Goal: Information Seeking & Learning: Learn about a topic

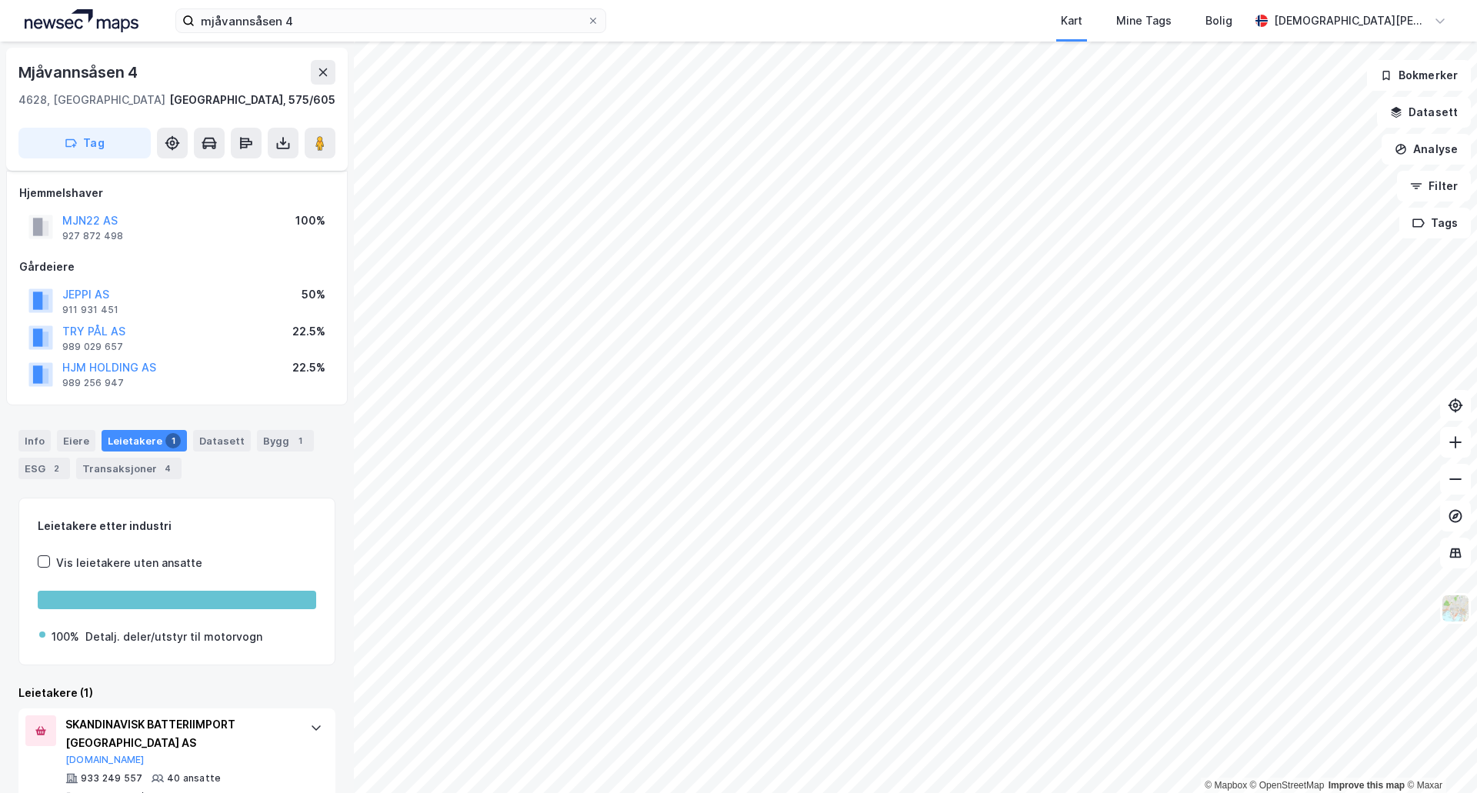
scroll to position [35, 0]
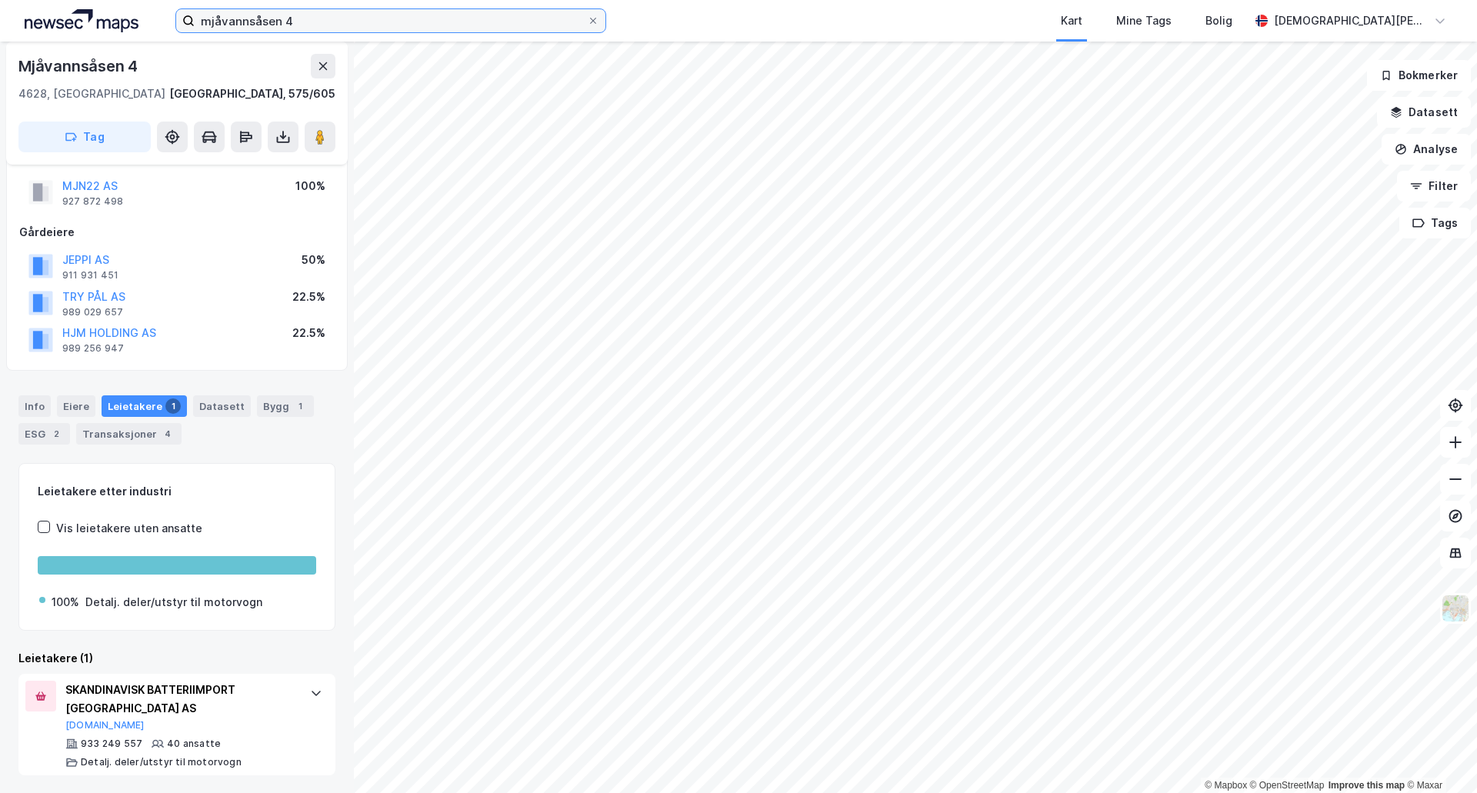
click at [465, 23] on input "mjåvannsåsen 4" at bounding box center [391, 20] width 392 height 23
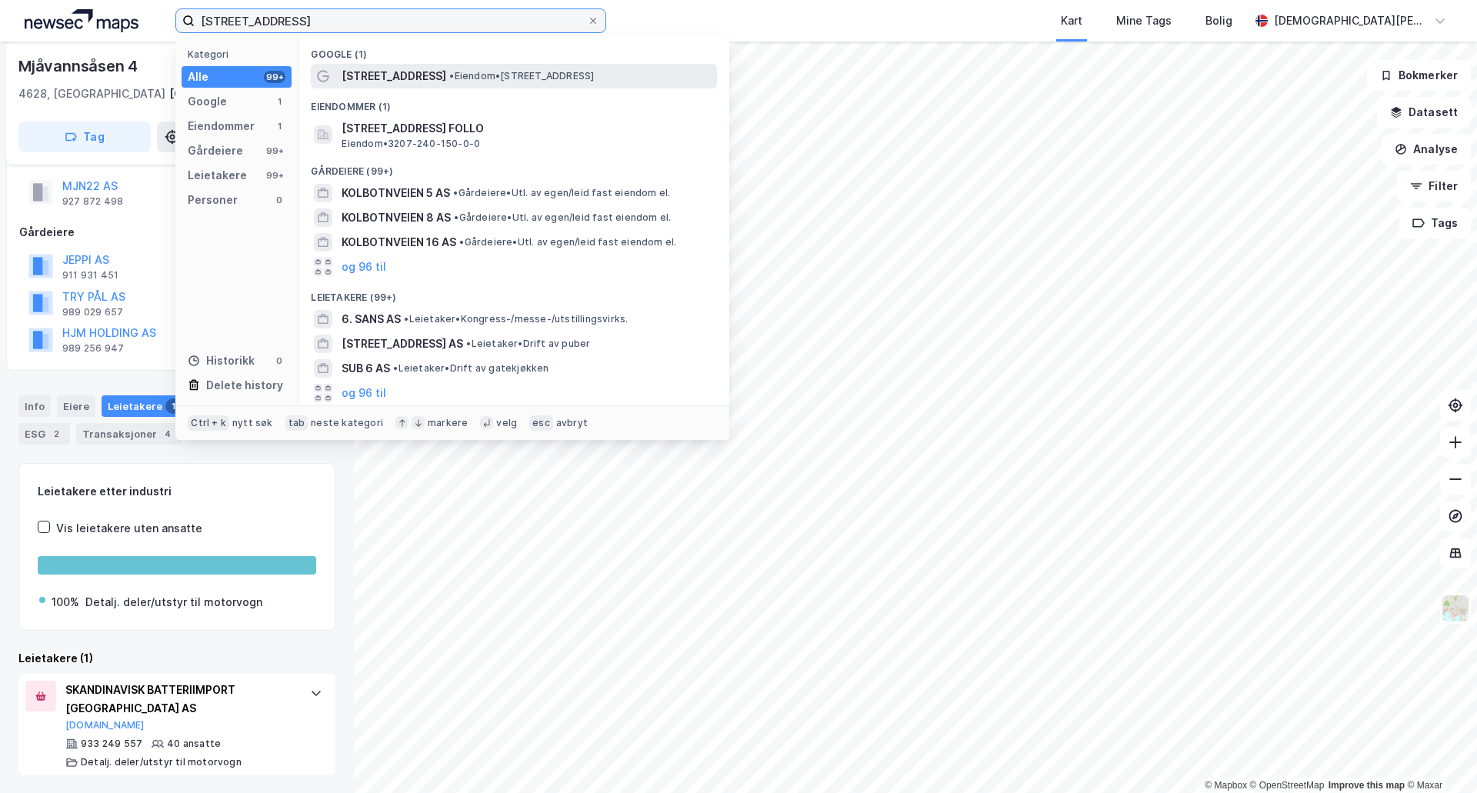
type input "[STREET_ADDRESS]"
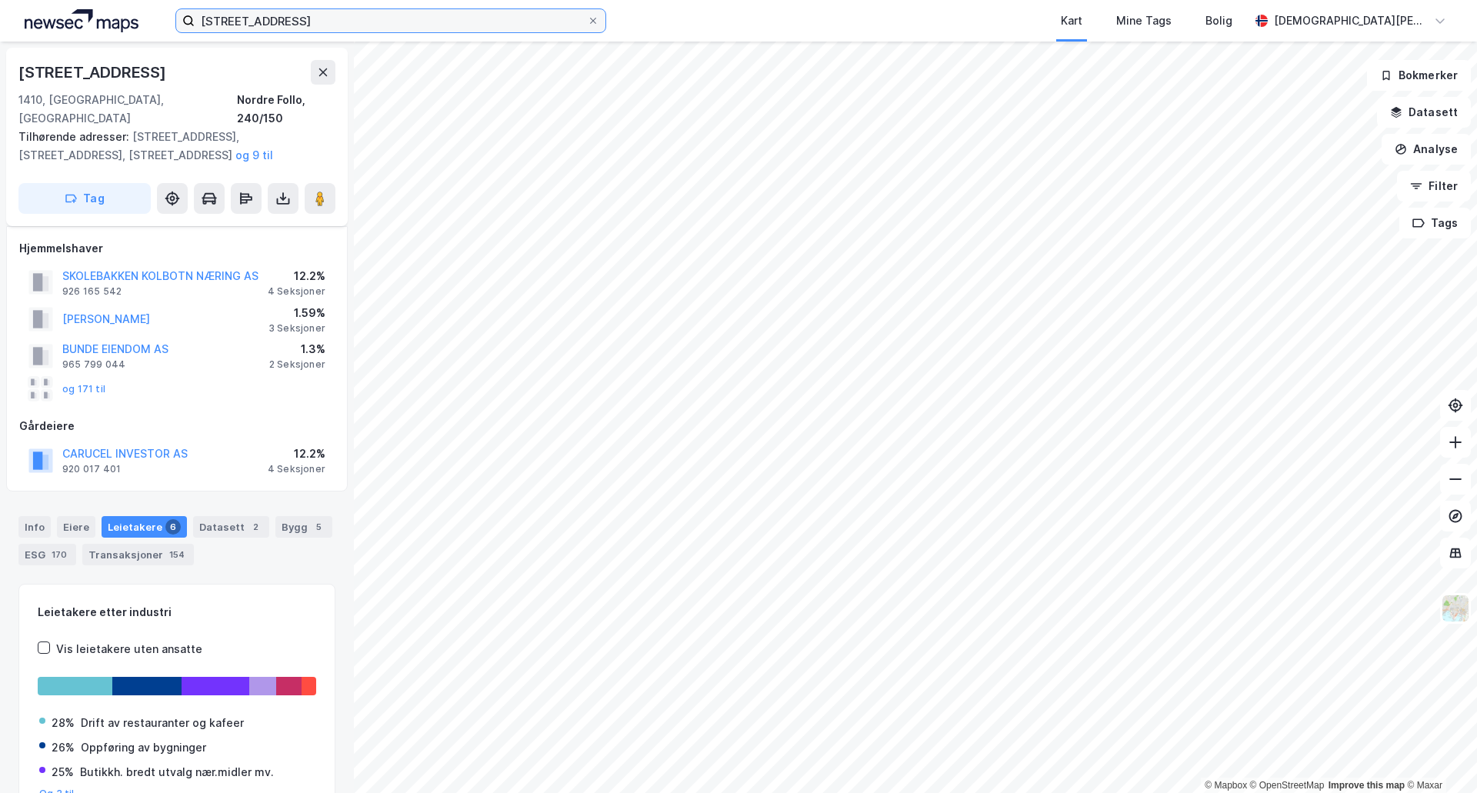
scroll to position [35, 0]
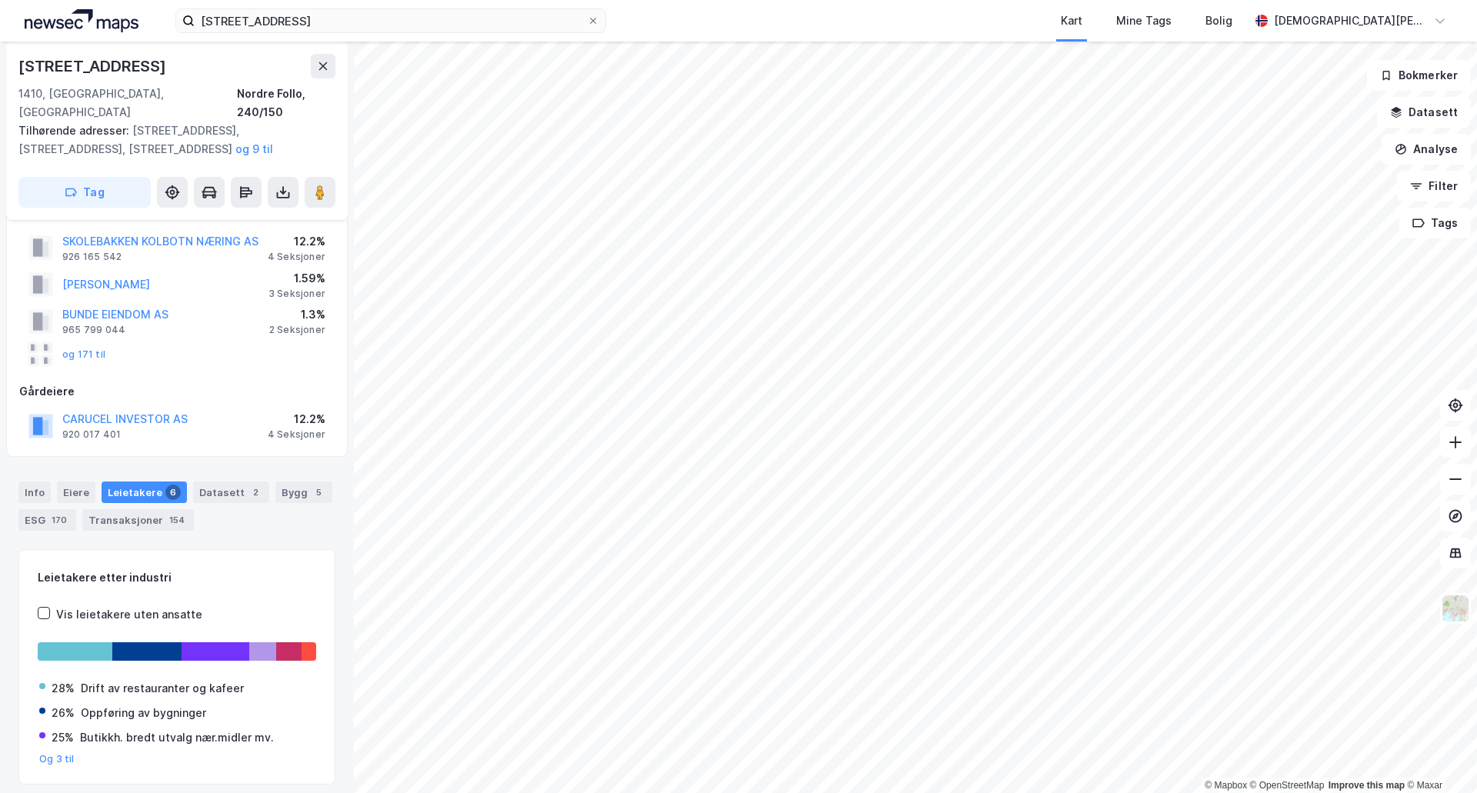
click at [231, 232] on div "SKOLEBAKKEN KOLBOTN NÆRING AS" at bounding box center [160, 241] width 196 height 18
click at [0, 0] on button "SKOLEBAKKEN KOLBOTN NÆRING AS" at bounding box center [0, 0] width 0 height 0
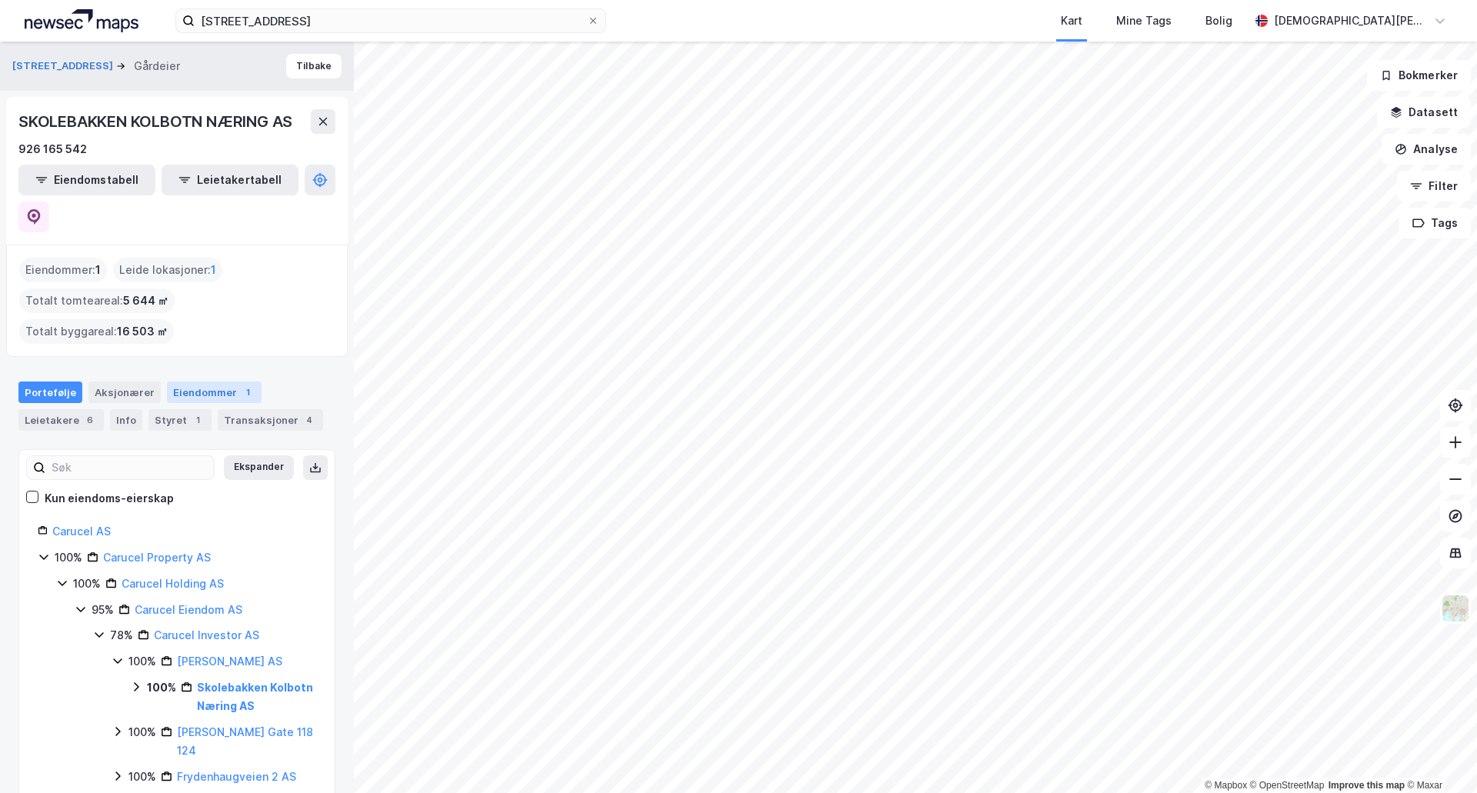
click at [240, 385] on div "1" at bounding box center [247, 392] width 15 height 15
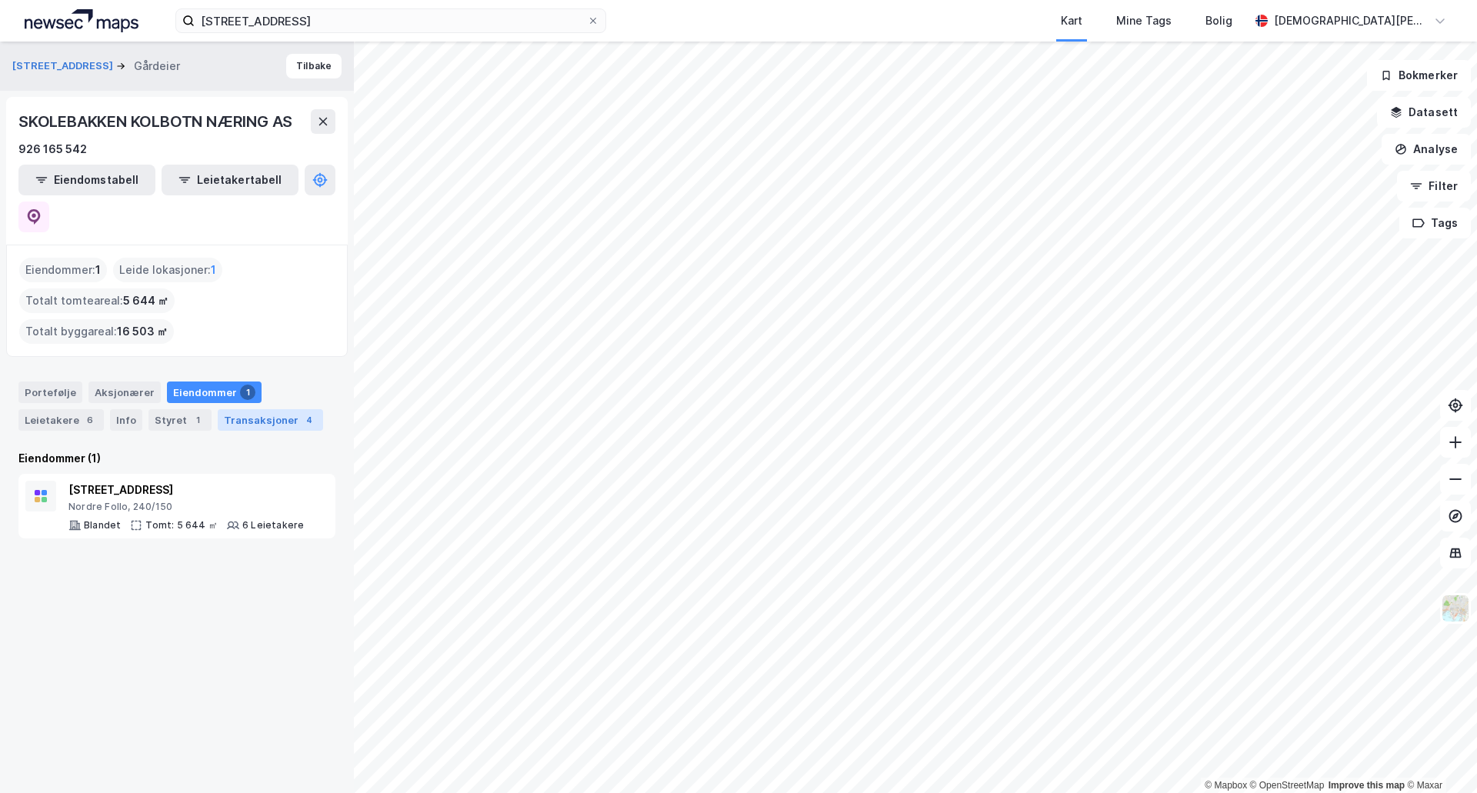
click at [302, 412] on div "4" at bounding box center [309, 419] width 15 height 15
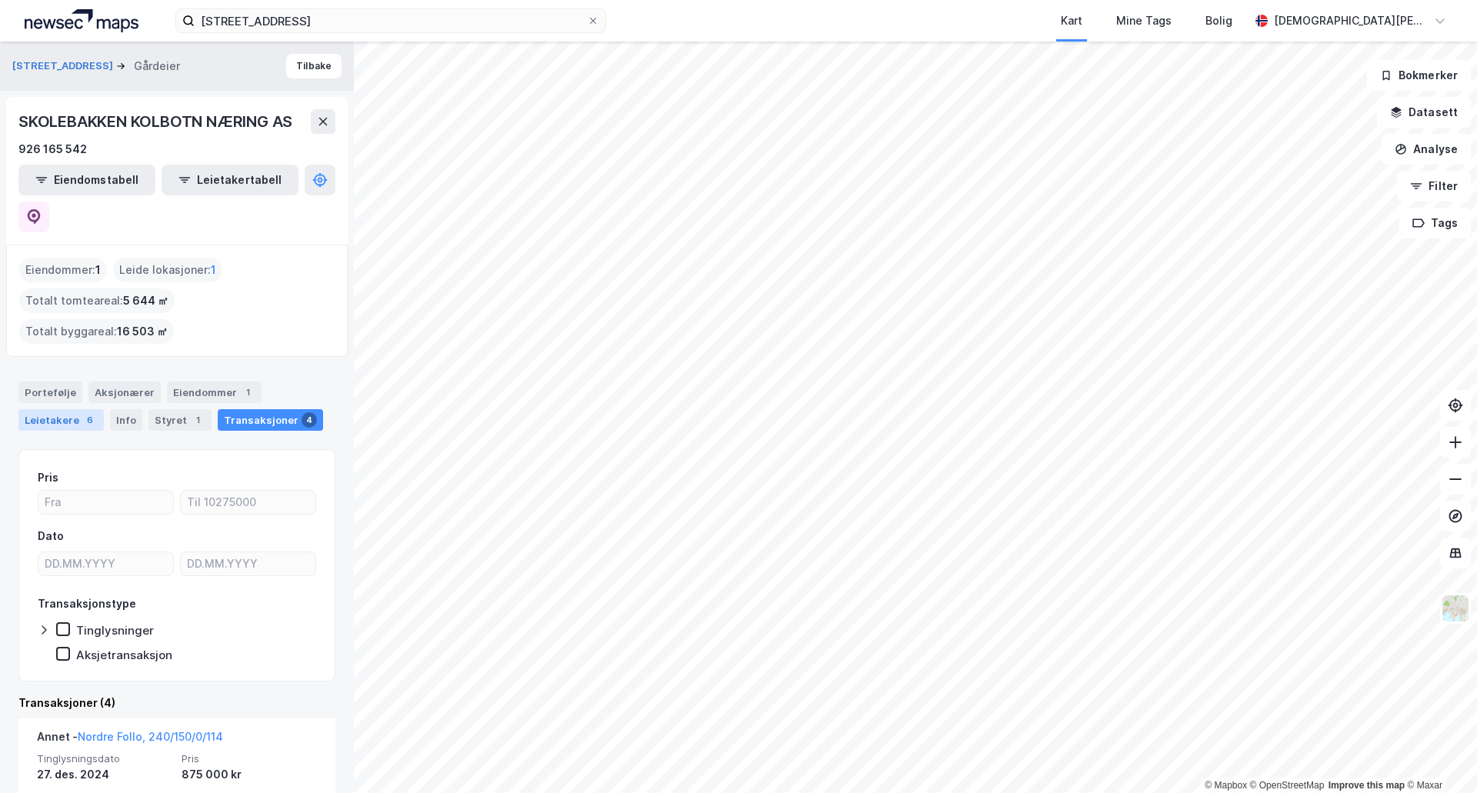
click at [92, 409] on div "Leietakere 6" at bounding box center [60, 420] width 85 height 22
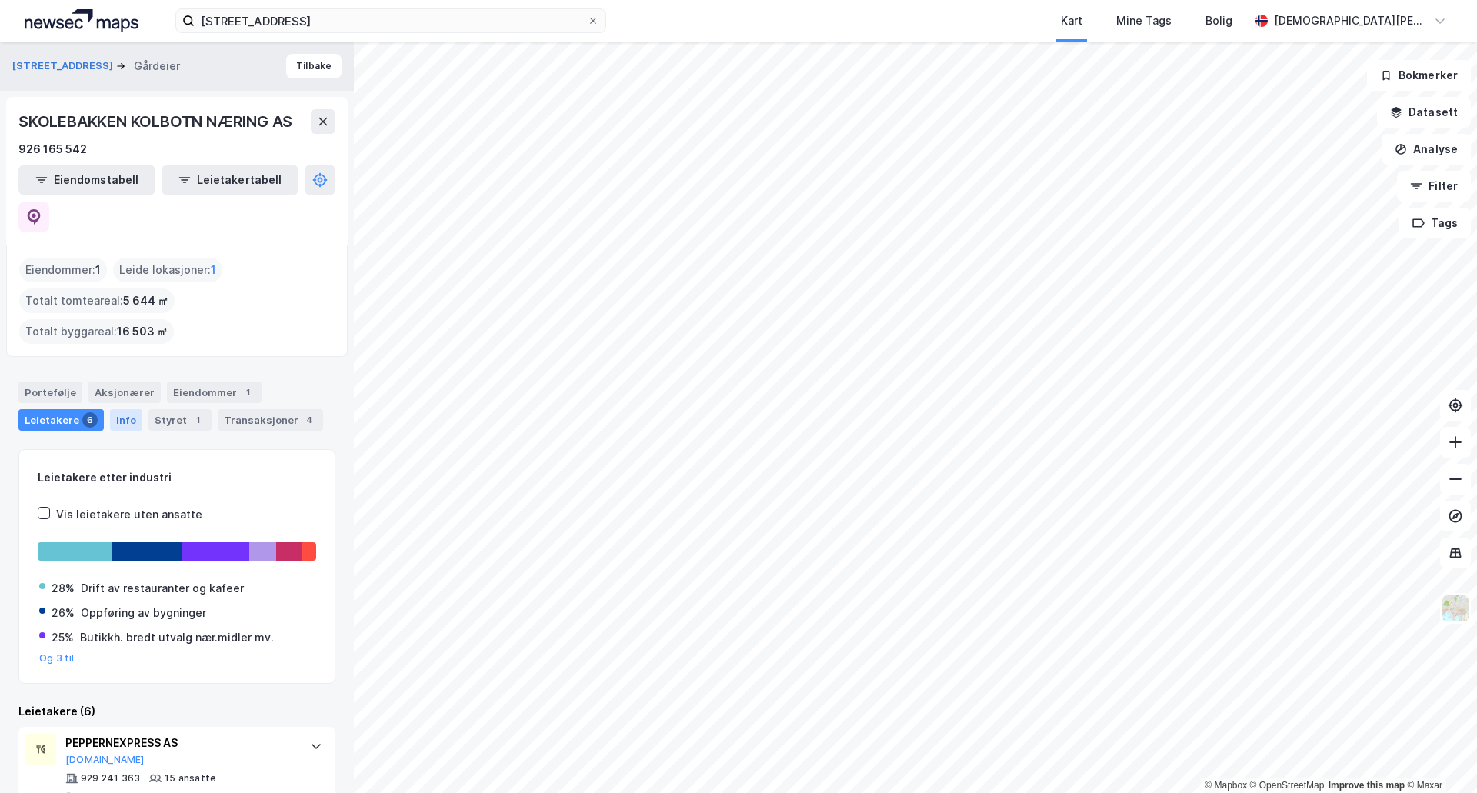
click at [127, 409] on div "Info" at bounding box center [126, 420] width 32 height 22
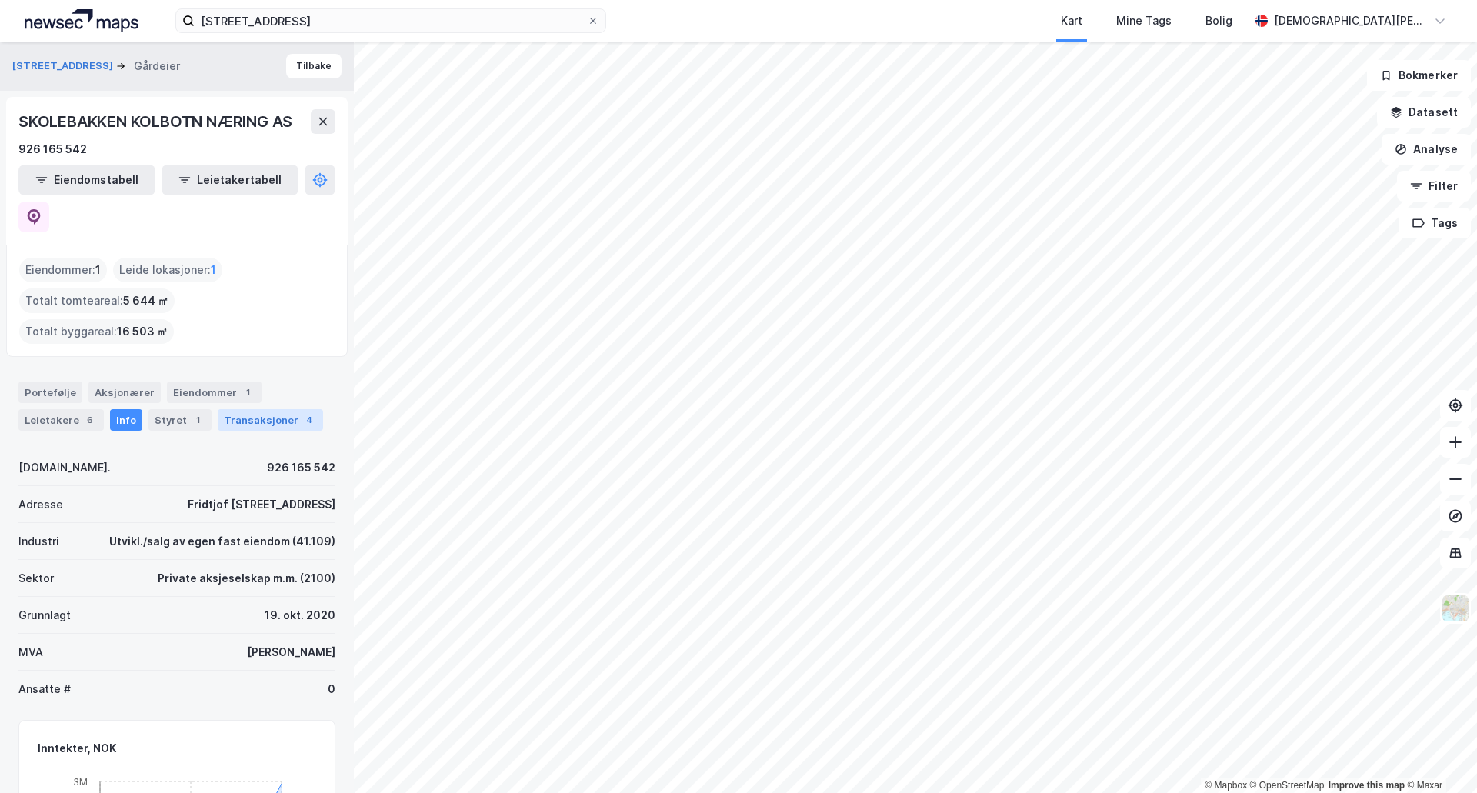
click at [282, 409] on div "Transaksjoner 4" at bounding box center [270, 420] width 105 height 22
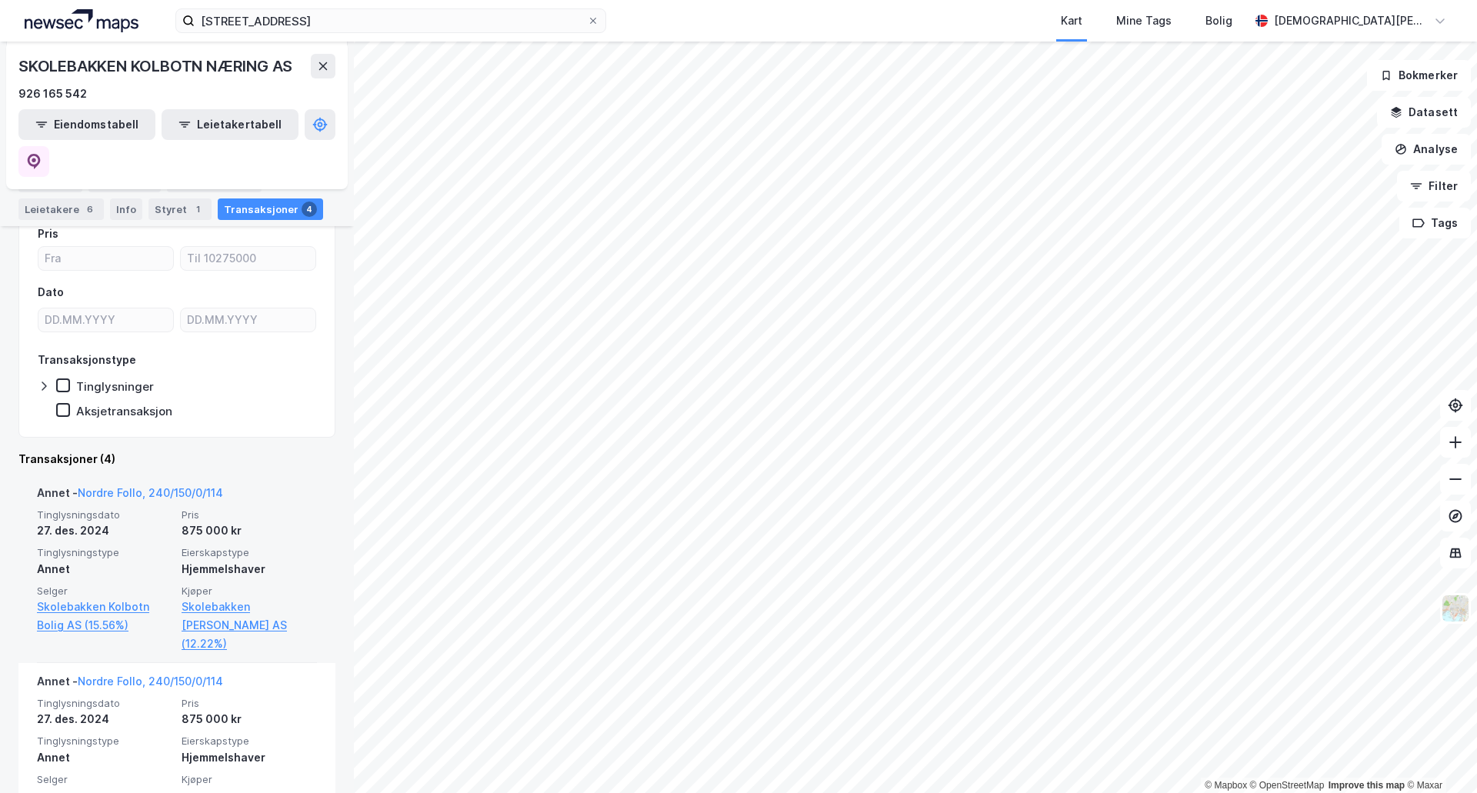
scroll to position [256, 0]
